Goal: Navigation & Orientation: Find specific page/section

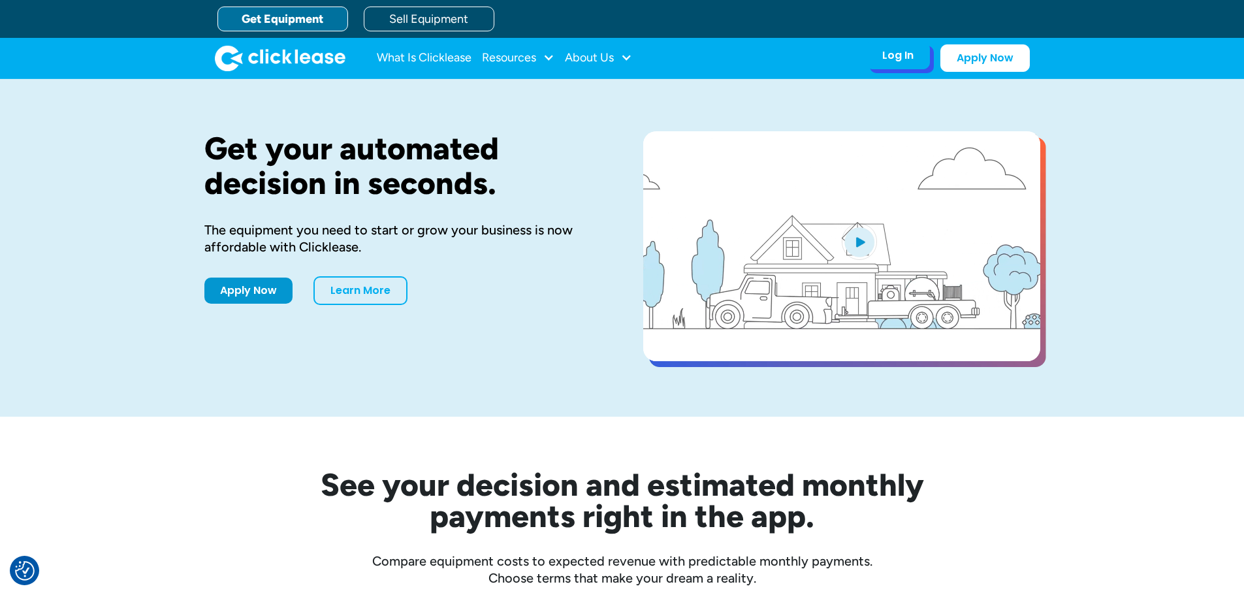
click at [900, 54] on div "Log In" at bounding box center [897, 55] width 31 height 13
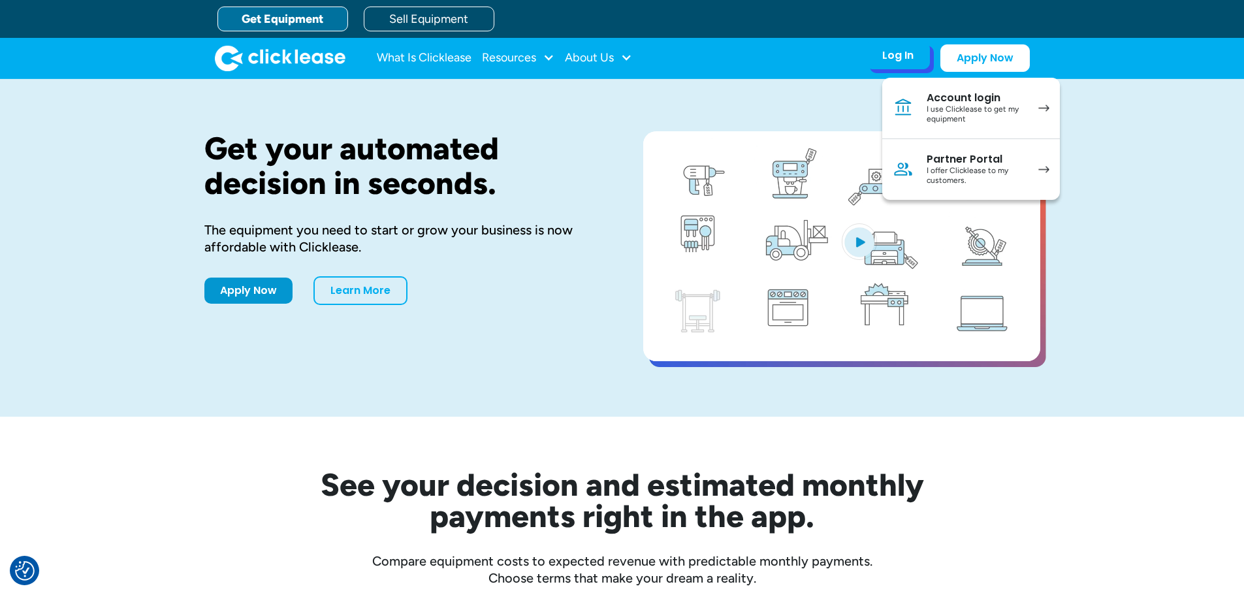
click at [888, 57] on div "Log In" at bounding box center [897, 55] width 31 height 13
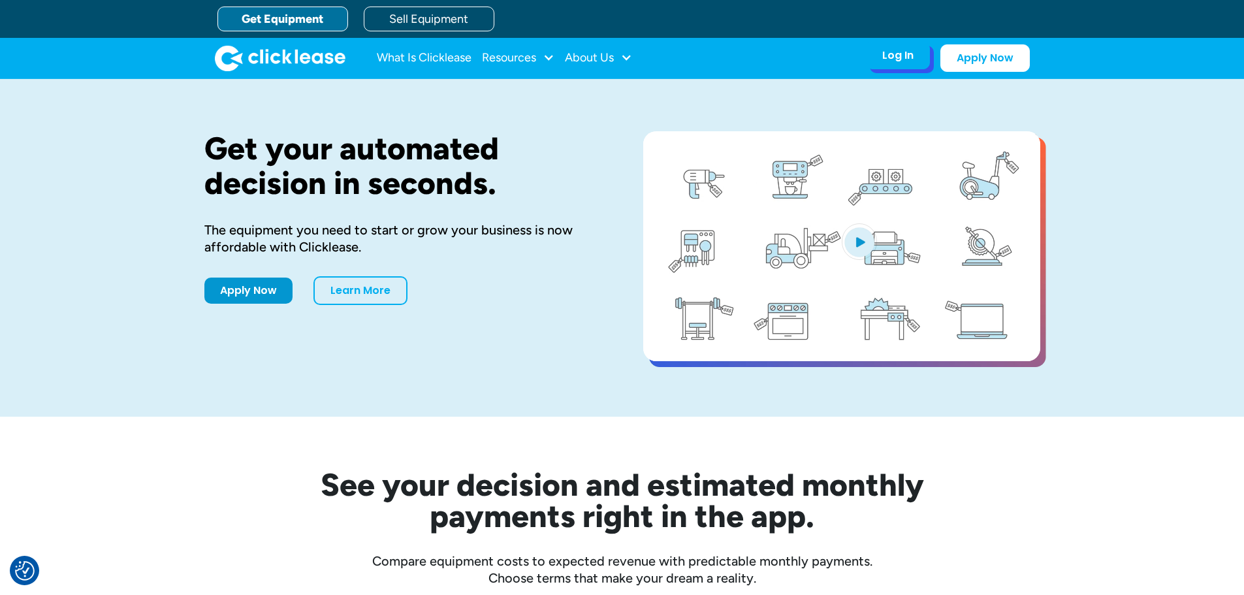
click at [876, 54] on div "Log In Account login I use Clicklease to get my equipment Partner Portal I offe…" at bounding box center [898, 55] width 64 height 27
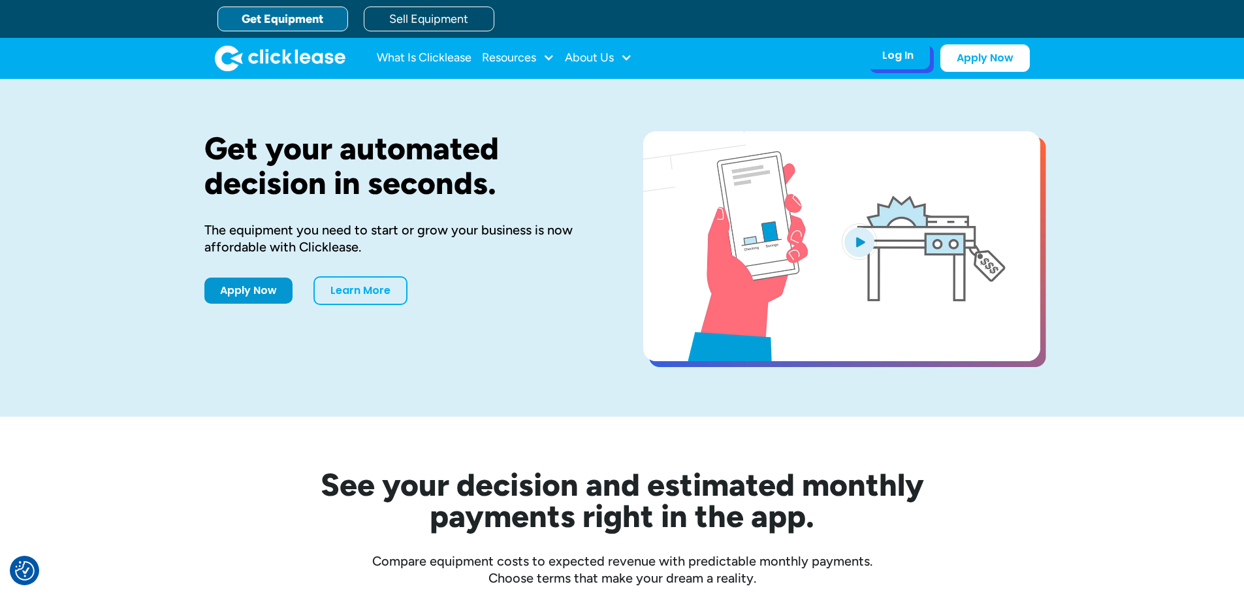
click at [912, 51] on div "Log In" at bounding box center [897, 55] width 31 height 13
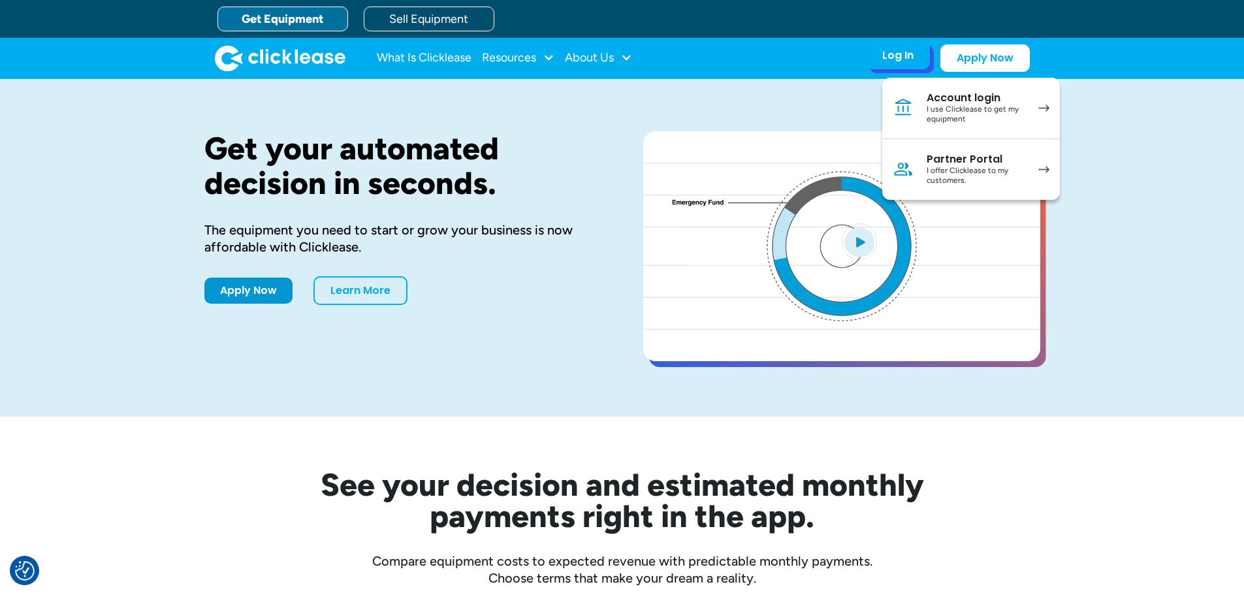
click at [954, 108] on div "I use Clicklease to get my equipment" at bounding box center [976, 115] width 99 height 20
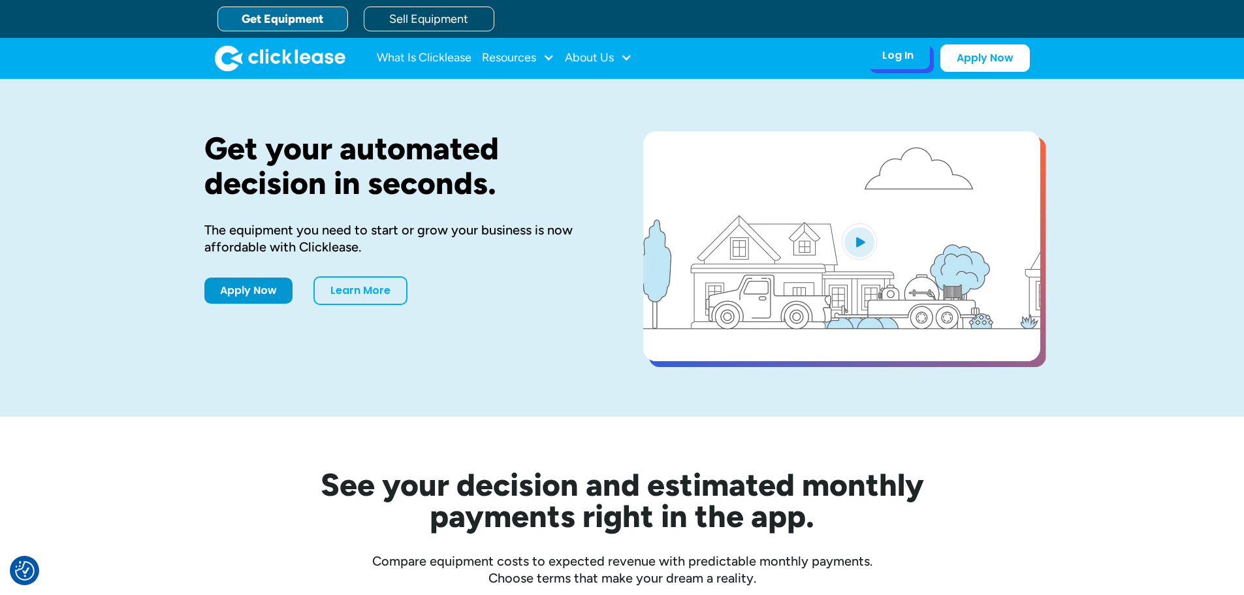
click at [905, 47] on div "Log In Account login I use Clicklease to get my equipment Partner Portal I offe…" at bounding box center [898, 55] width 64 height 27
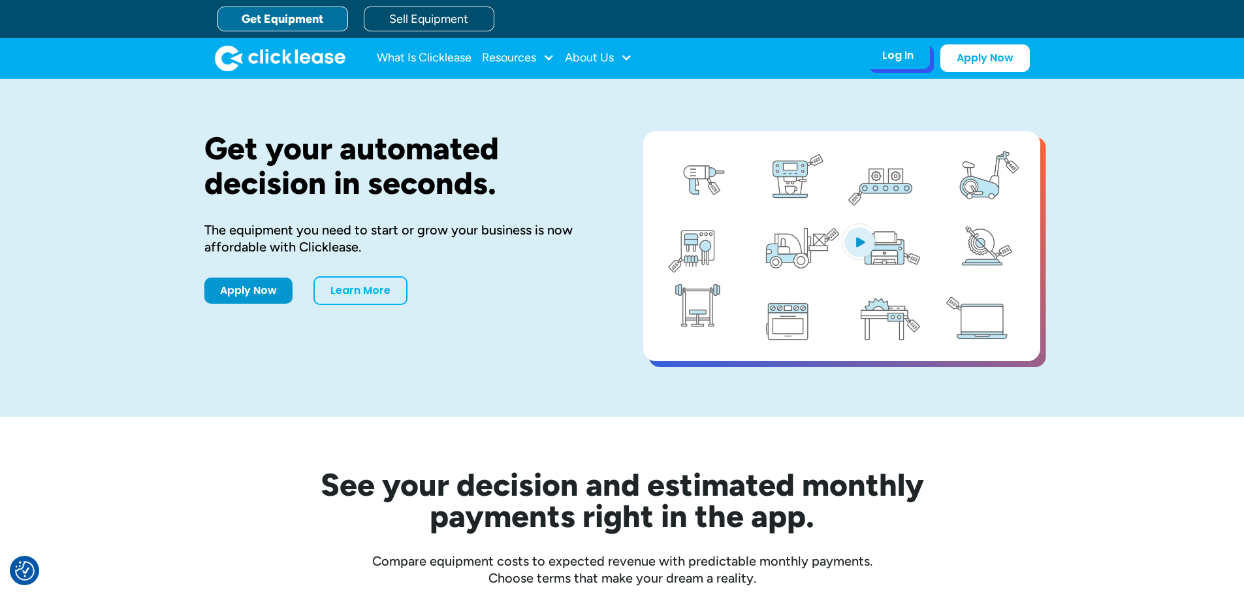
click at [903, 59] on div "Log In" at bounding box center [897, 55] width 31 height 13
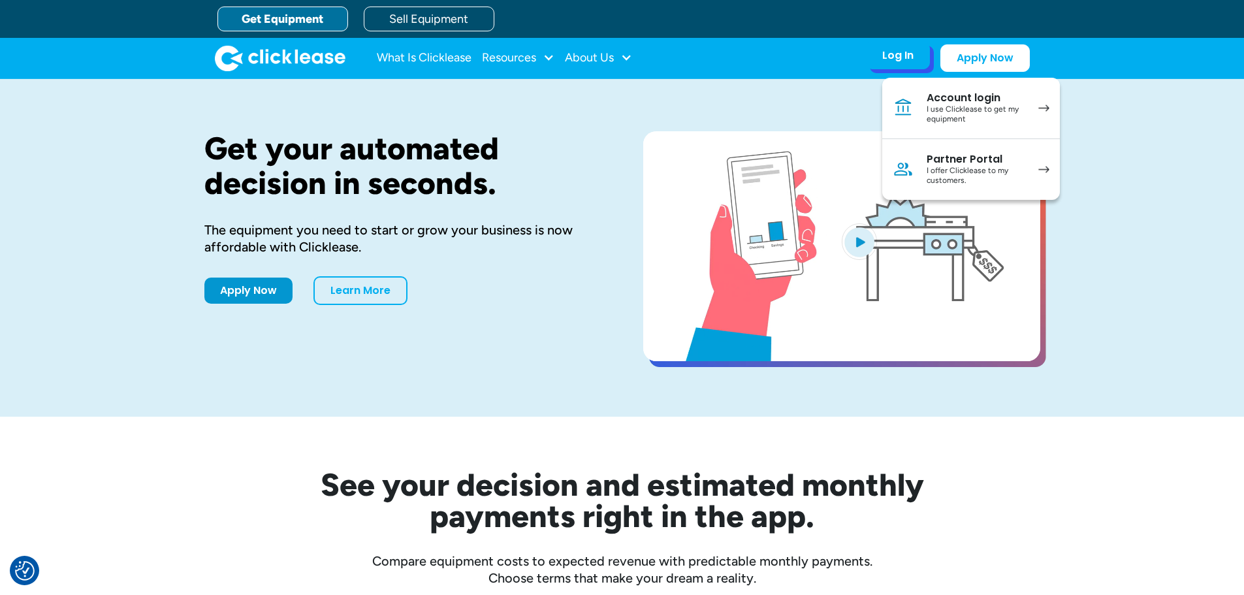
click at [969, 167] on div "I offer Clicklease to my customers." at bounding box center [976, 176] width 99 height 20
